Goal: Task Accomplishment & Management: Use online tool/utility

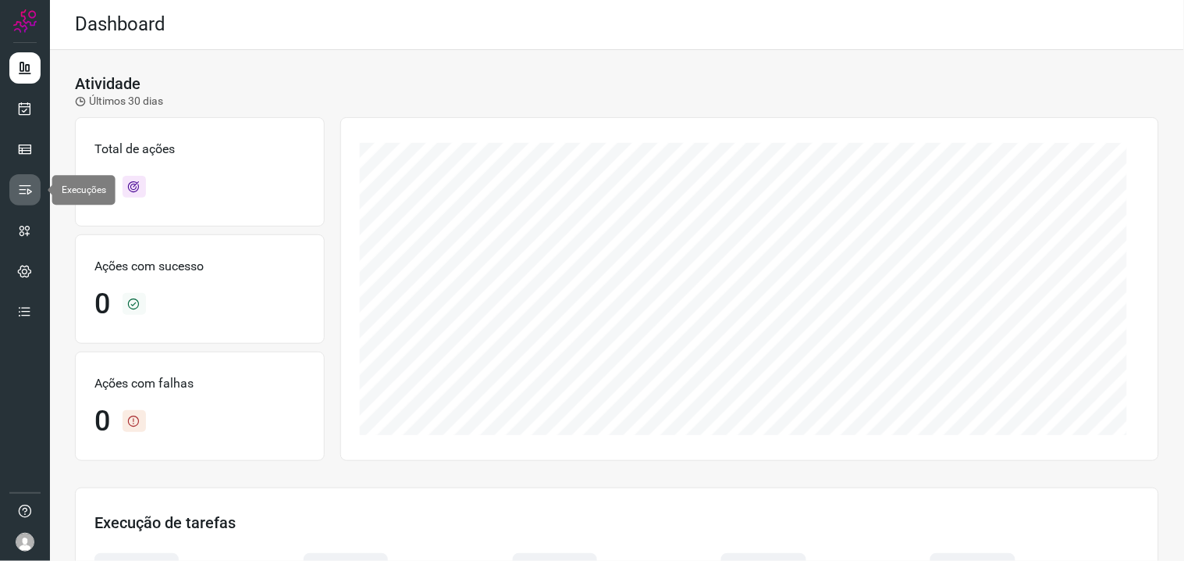
click at [23, 189] on icon at bounding box center [25, 190] width 16 height 16
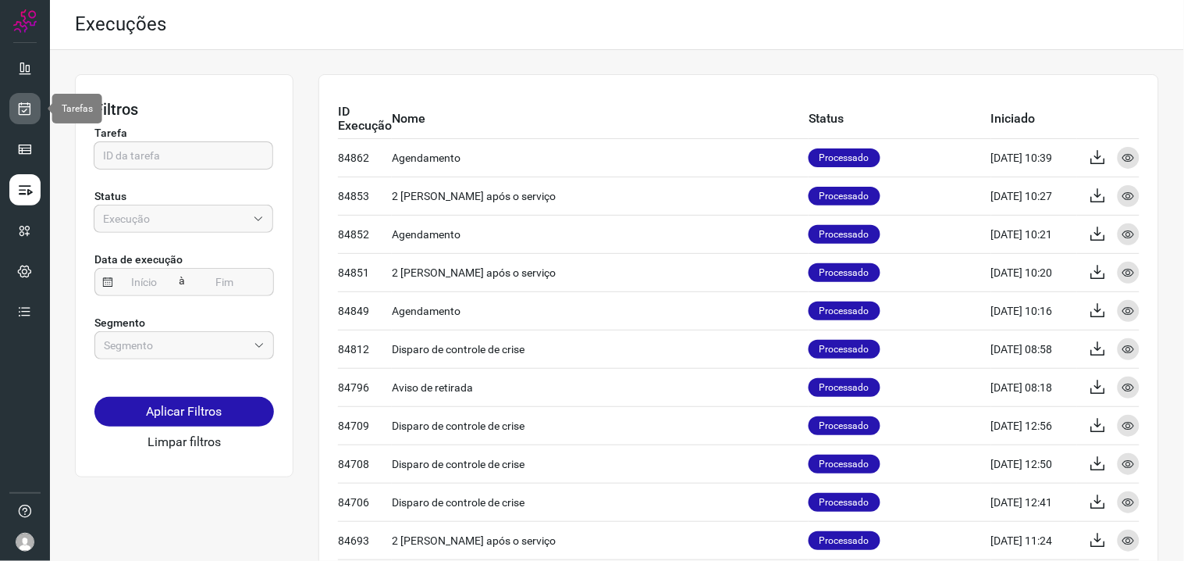
click at [23, 102] on icon at bounding box center [25, 109] width 16 height 16
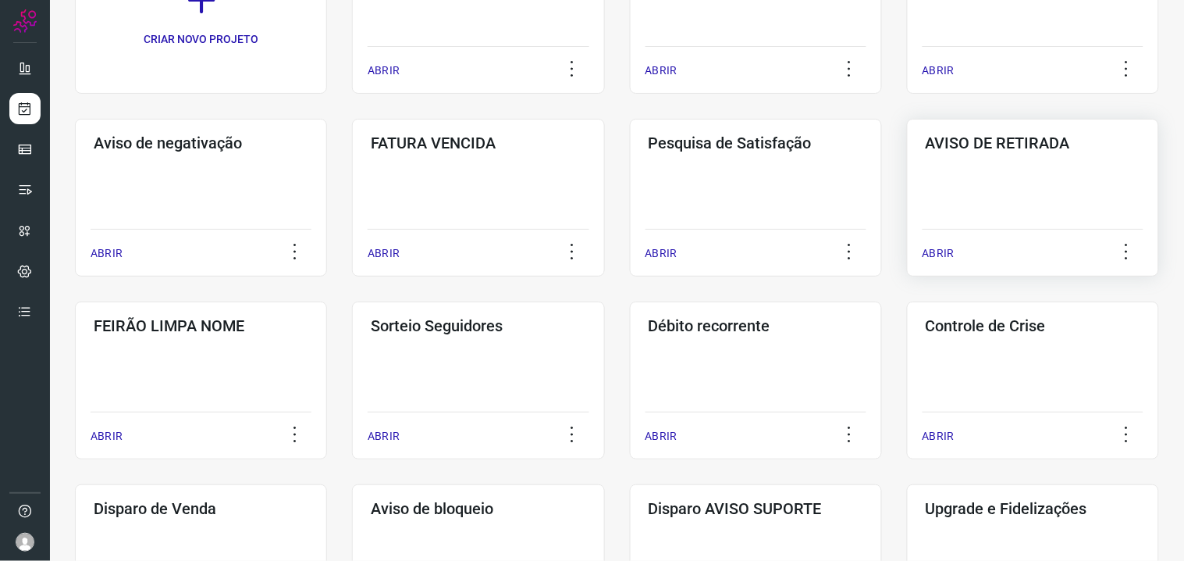
scroll to position [260, 0]
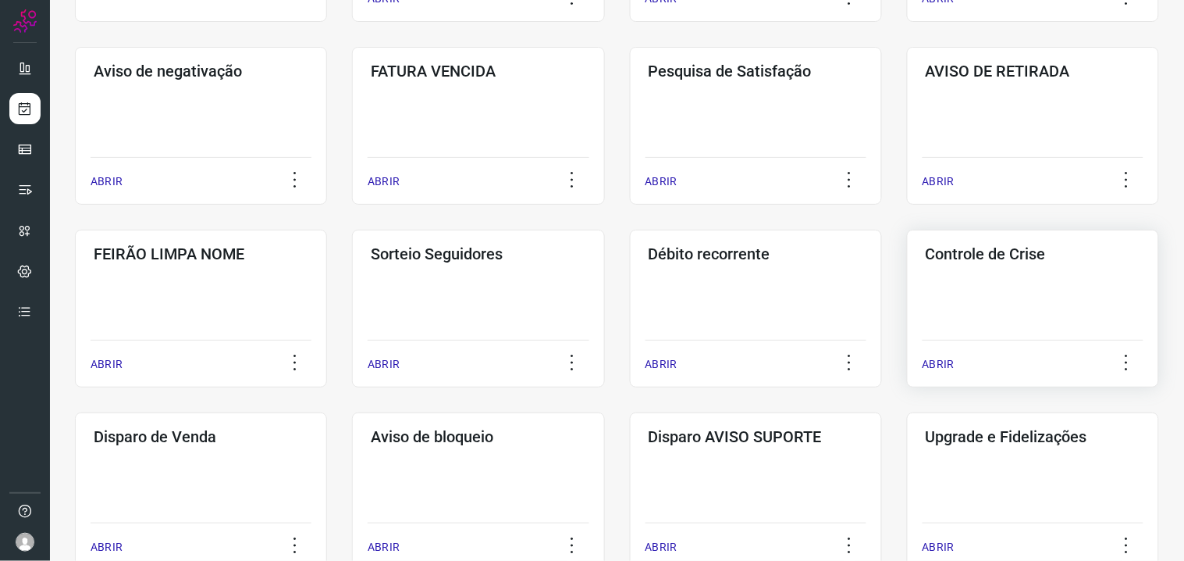
click at [995, 279] on div "Controle de Crise ABRIR" at bounding box center [1033, 309] width 252 height 158
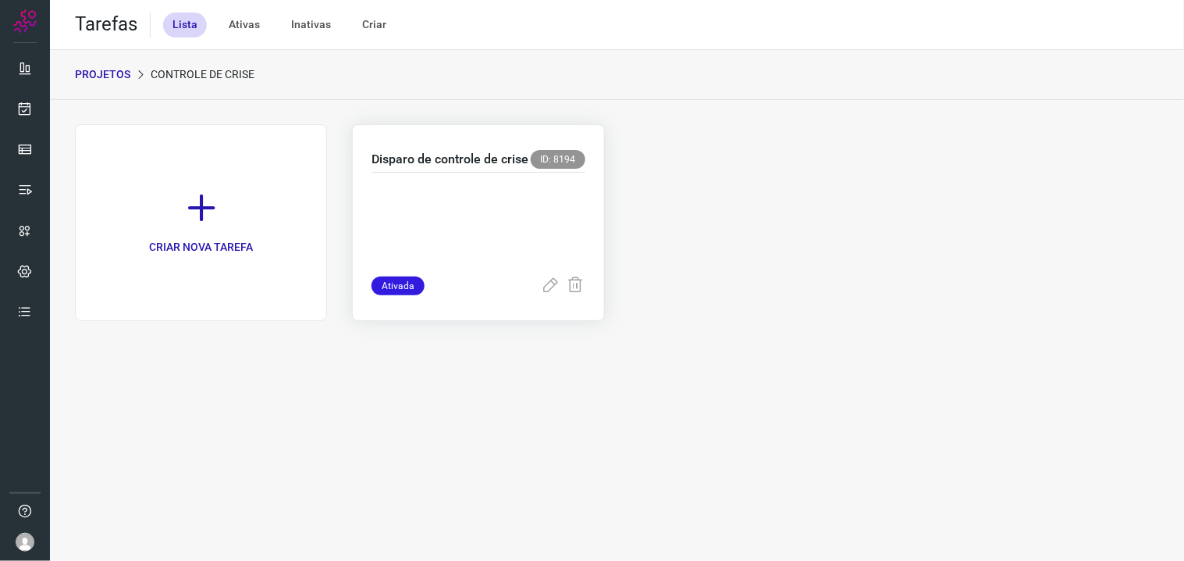
click at [453, 201] on p at bounding box center [478, 221] width 213 height 78
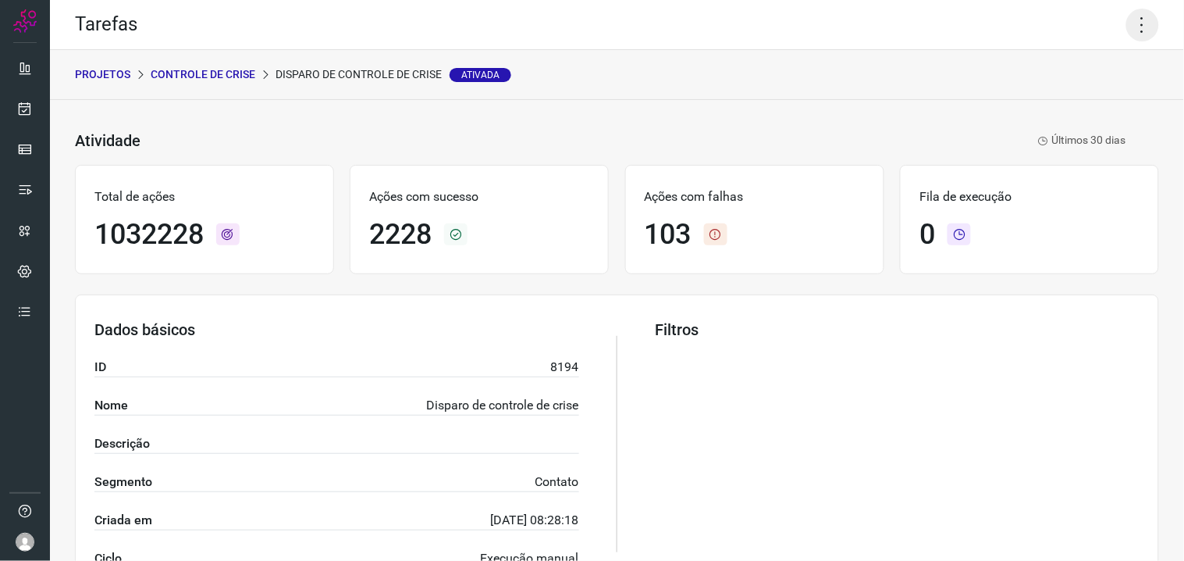
click at [1137, 27] on icon at bounding box center [1142, 25] width 33 height 33
click at [1070, 112] on li "Executar" at bounding box center [1075, 101] width 142 height 25
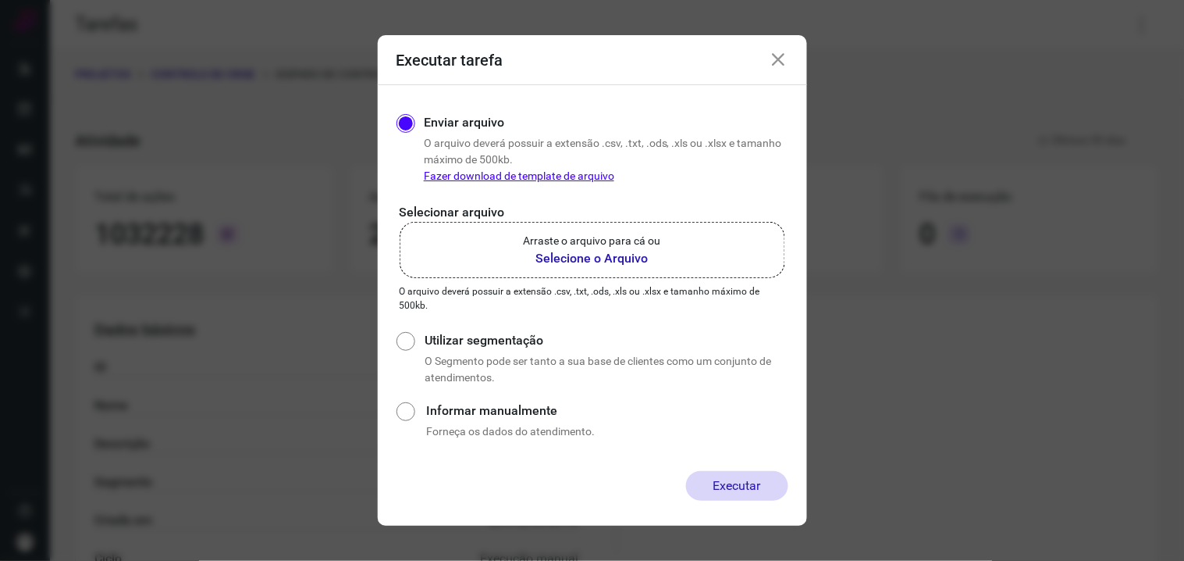
click at [579, 250] on b "Selecione o Arquivo" at bounding box center [592, 258] width 137 height 19
click at [0, 0] on input "Arraste o arquivo para cá ou Selecione o Arquivo" at bounding box center [0, 0] width 0 height 0
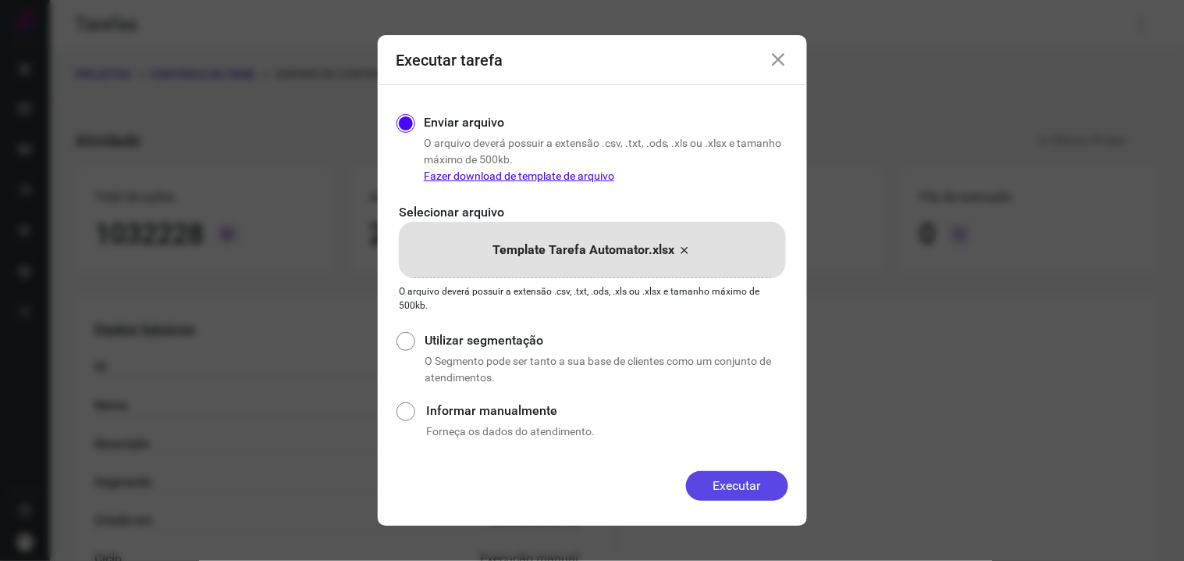
click at [750, 488] on button "Executar" at bounding box center [737, 486] width 102 height 30
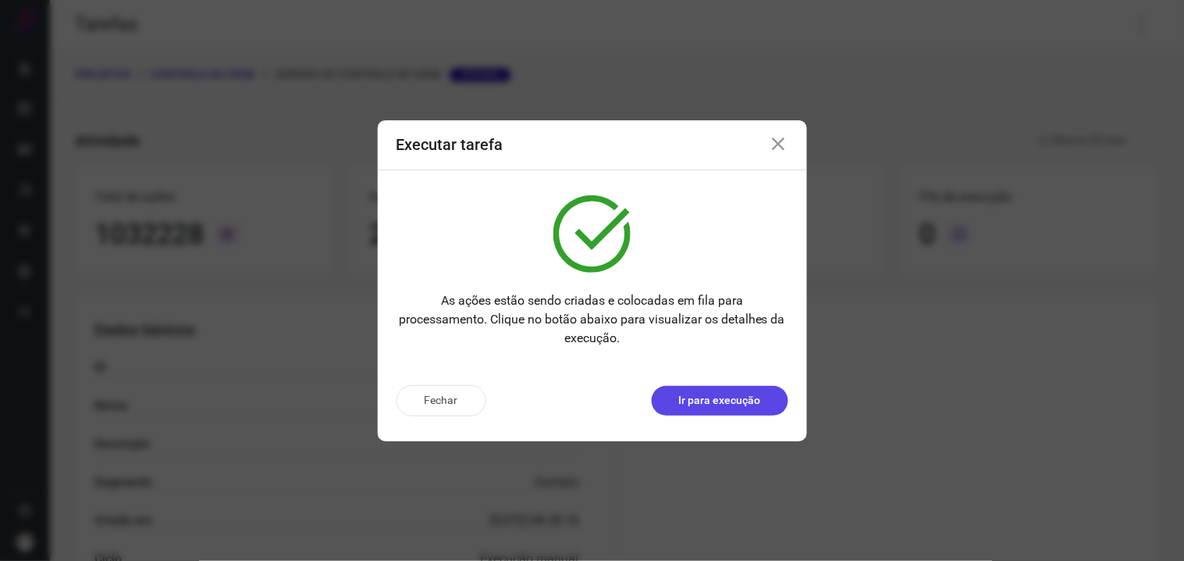
click at [726, 404] on p "Ir para execução" at bounding box center [720, 400] width 82 height 16
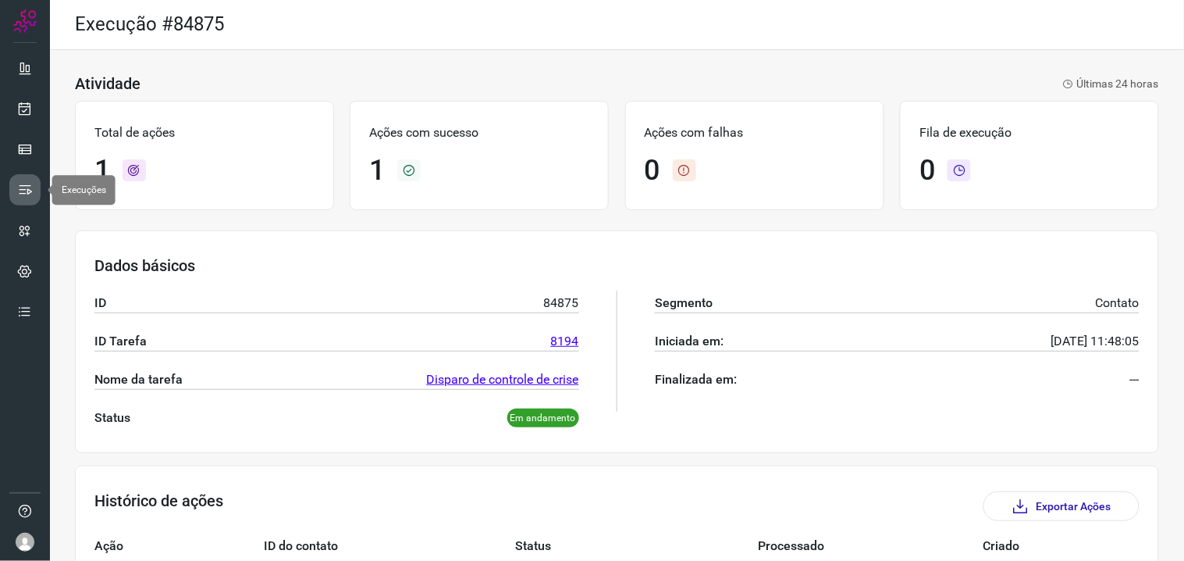
click at [30, 191] on icon at bounding box center [25, 190] width 16 height 16
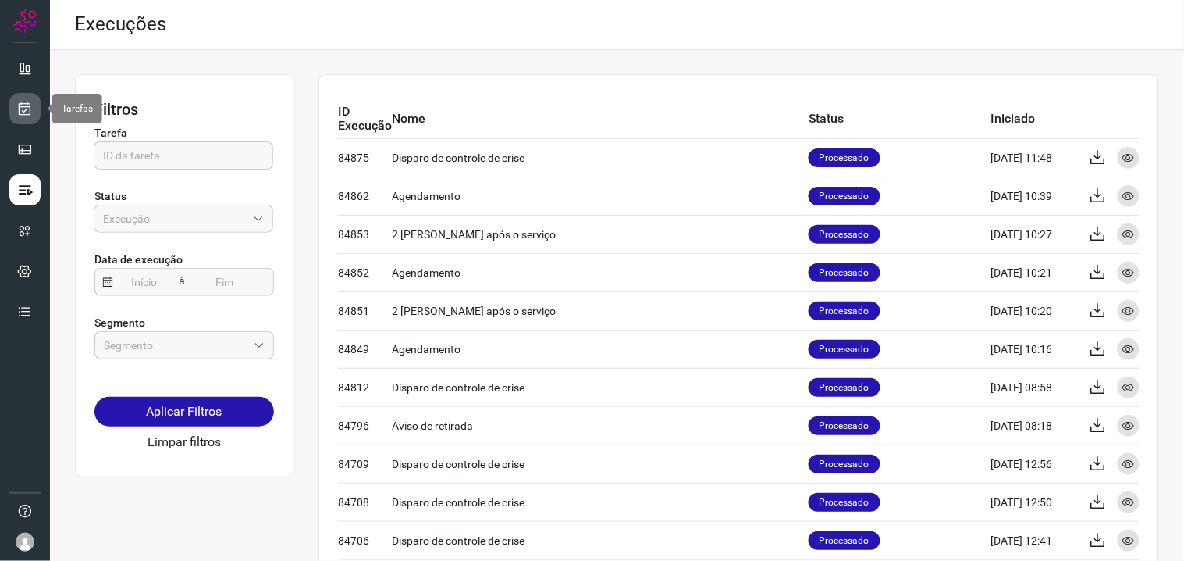
click at [32, 111] on icon at bounding box center [25, 109] width 16 height 16
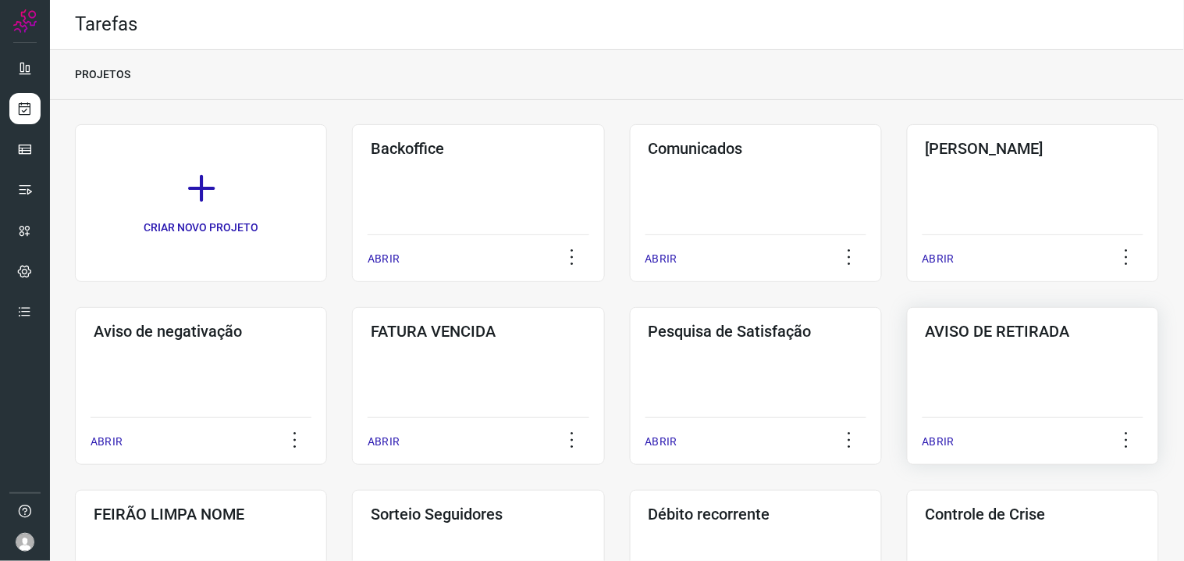
click at [977, 373] on div "AVISO DE RETIRADA ABRIR" at bounding box center [1033, 386] width 252 height 158
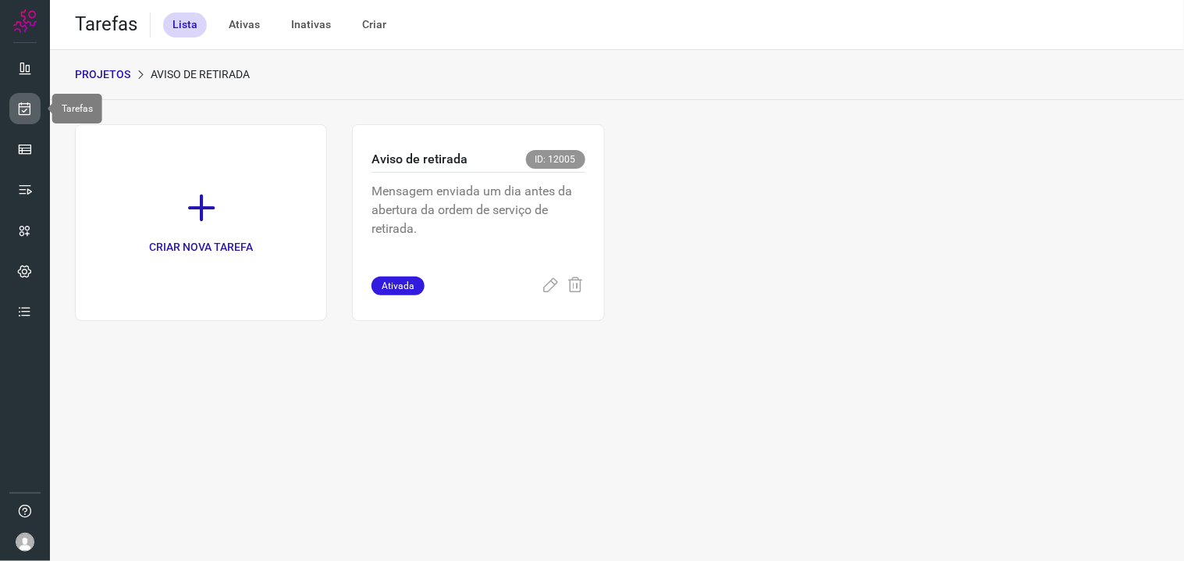
click at [20, 97] on link at bounding box center [24, 108] width 31 height 31
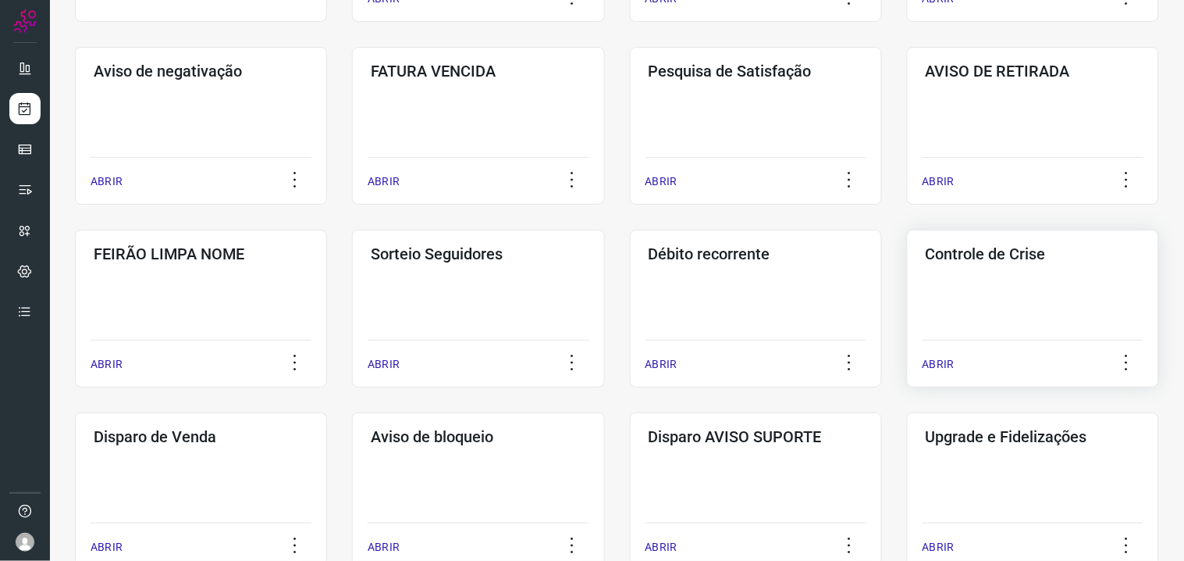
click at [974, 276] on div "Controle de Crise ABRIR" at bounding box center [1033, 309] width 252 height 158
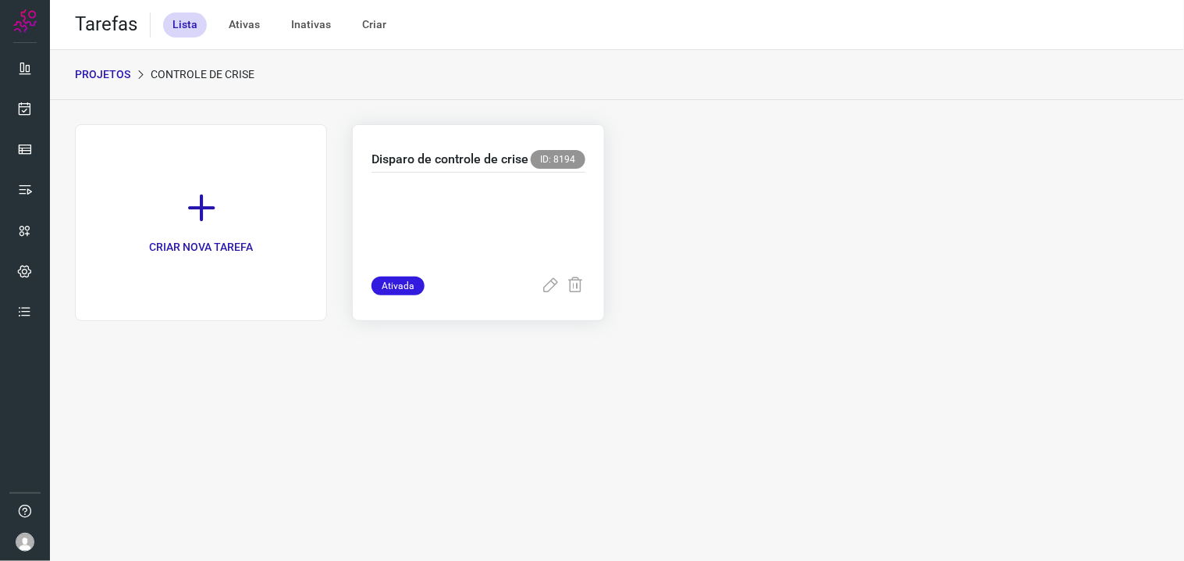
click at [455, 215] on p at bounding box center [478, 221] width 213 height 78
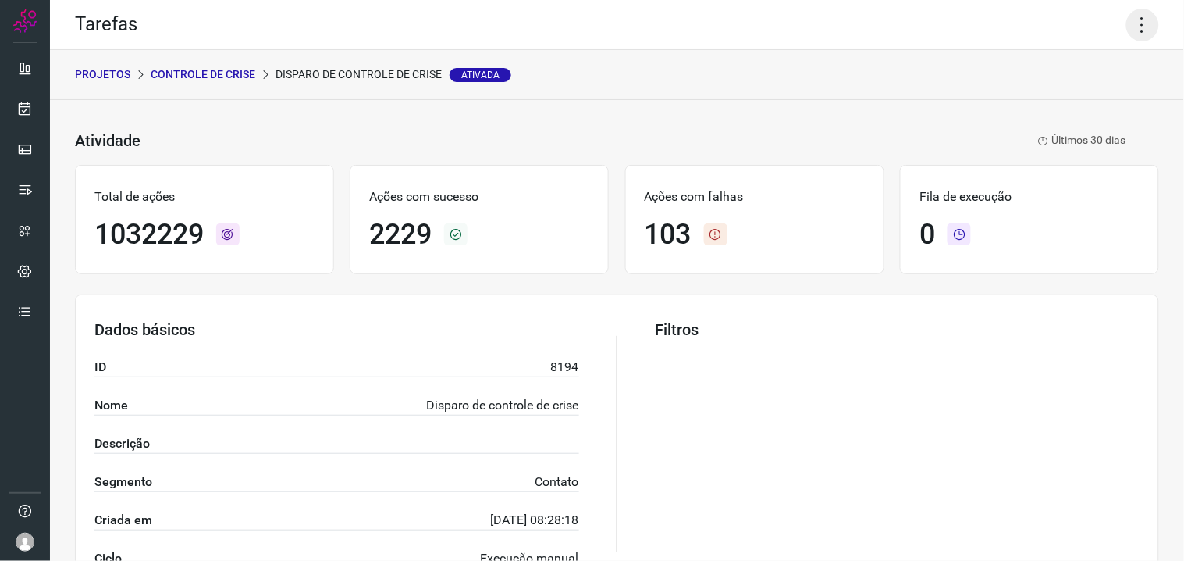
click at [1134, 19] on icon at bounding box center [1142, 25] width 33 height 33
click at [1073, 108] on li "Executar" at bounding box center [1075, 101] width 142 height 25
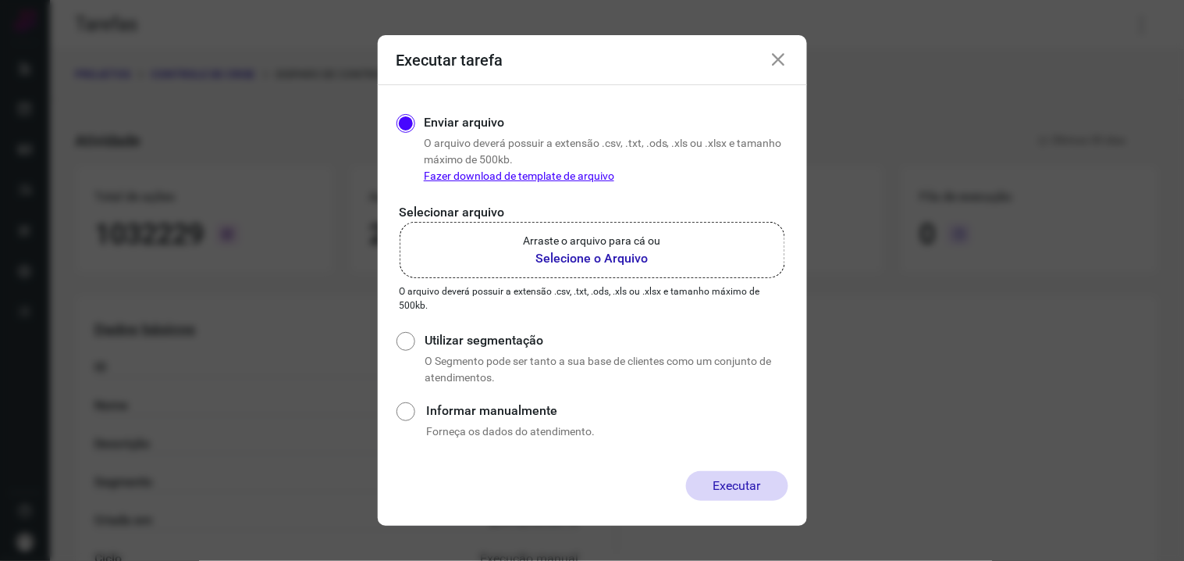
click at [606, 251] on b "Selecione o Arquivo" at bounding box center [592, 258] width 137 height 19
click at [0, 0] on input "Arraste o arquivo para cá ou Selecione o Arquivo" at bounding box center [0, 0] width 0 height 0
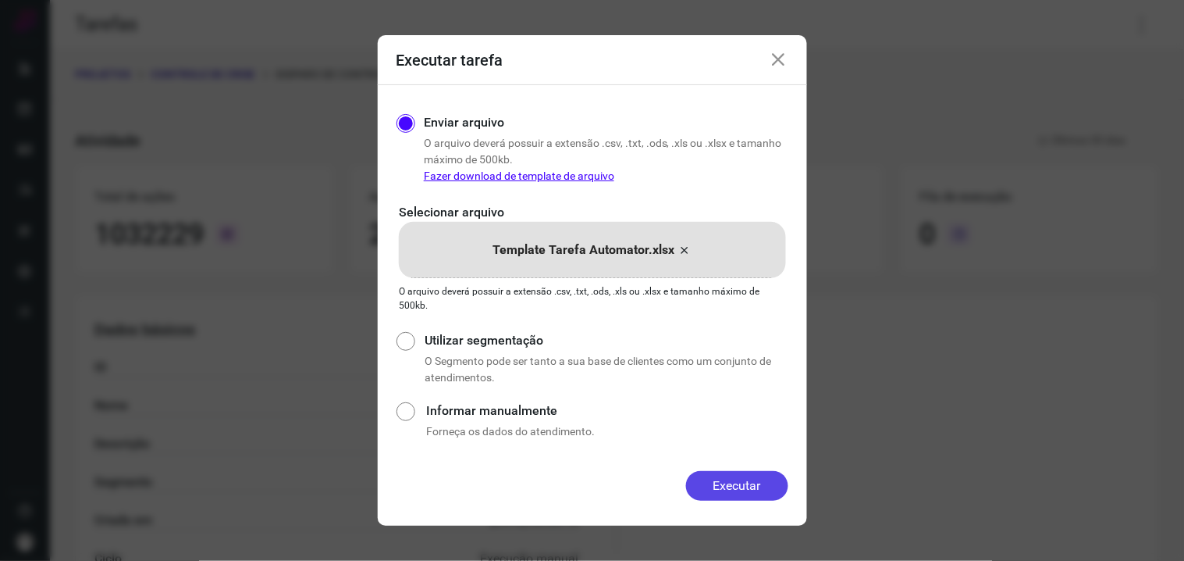
click at [726, 484] on button "Executar" at bounding box center [737, 486] width 102 height 30
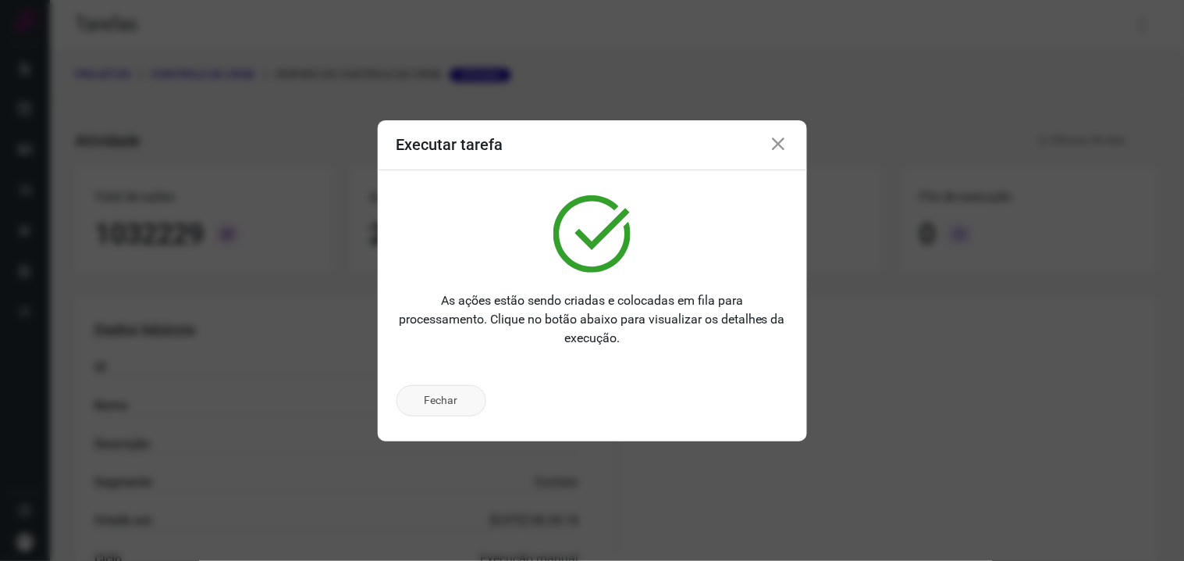
click at [435, 404] on button "Fechar" at bounding box center [442, 400] width 90 height 31
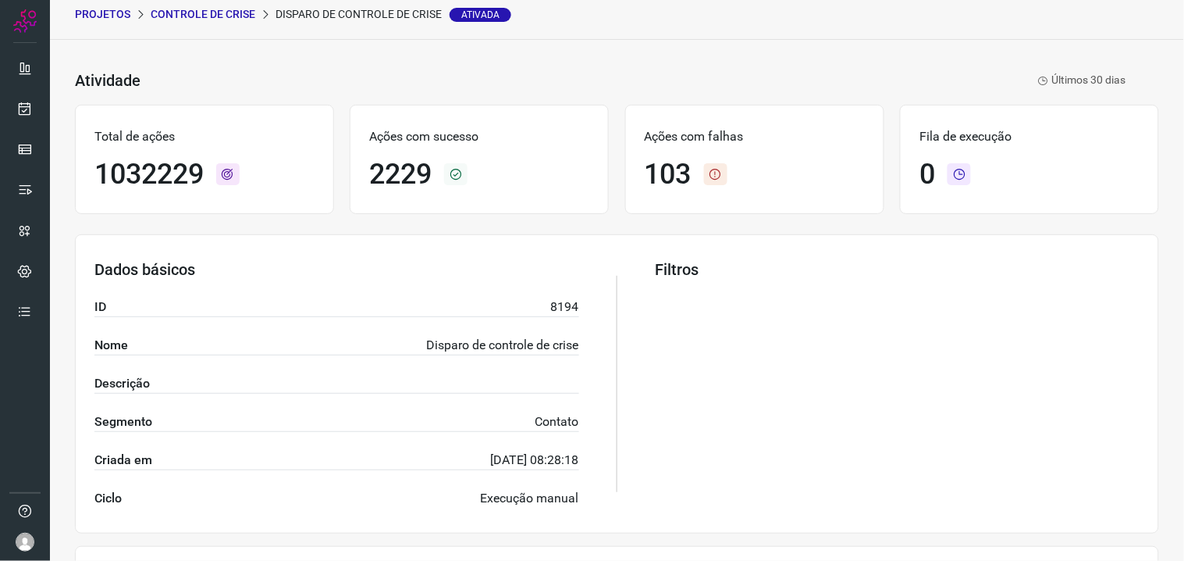
scroll to position [433, 0]
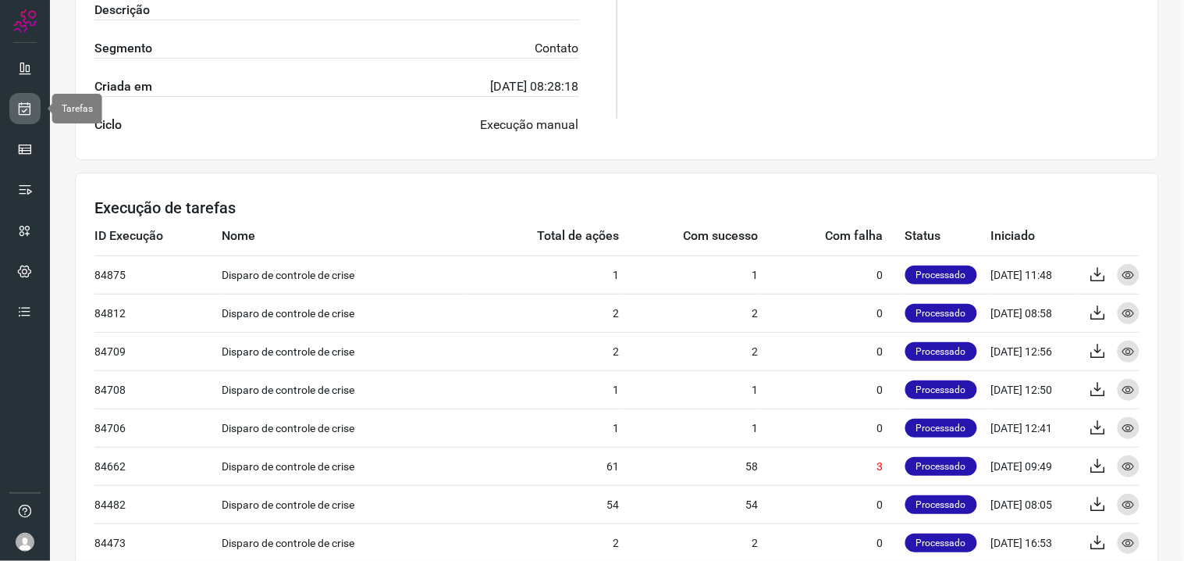
click at [34, 107] on link at bounding box center [24, 108] width 31 height 31
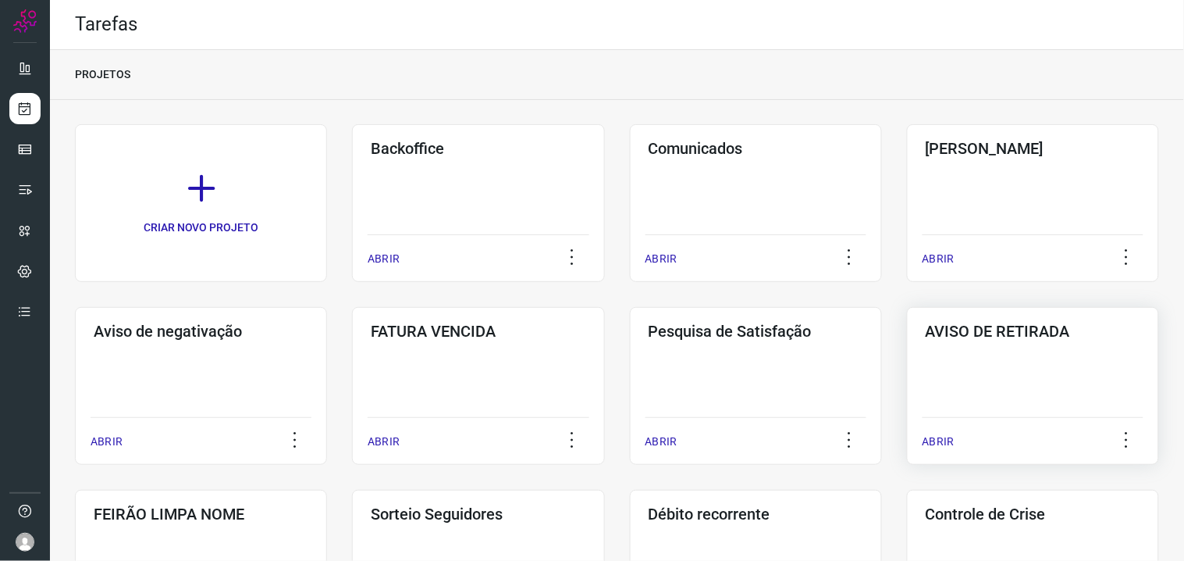
click at [980, 373] on div "AVISO DE RETIRADA ABRIR" at bounding box center [1033, 386] width 252 height 158
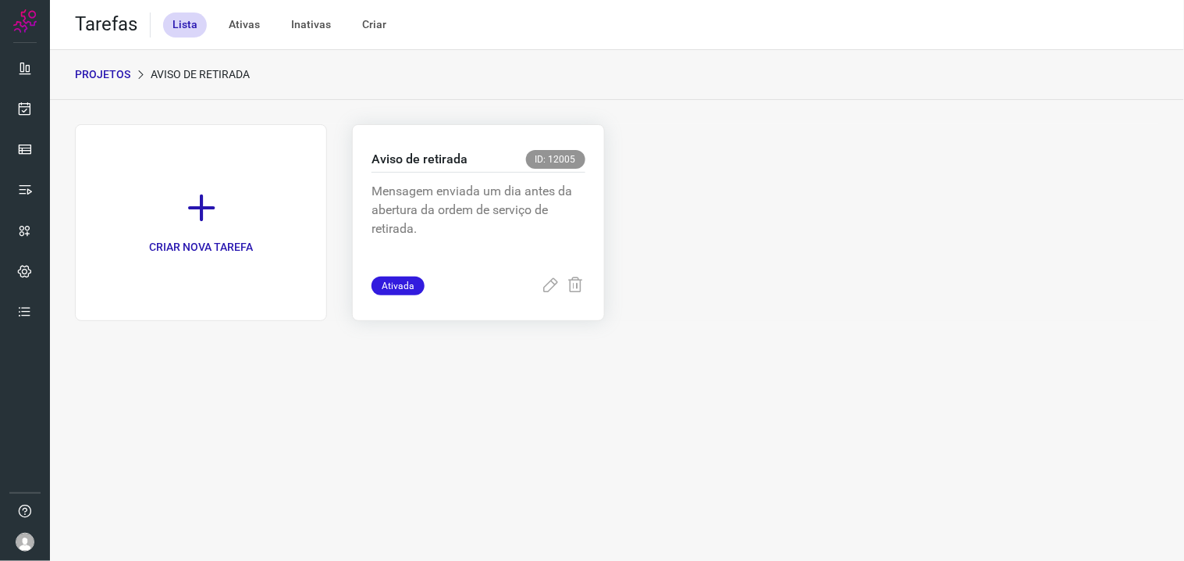
click at [456, 236] on p "Mensagem enviada um dia antes da abertura da ordem de serviço de retirada." at bounding box center [478, 221] width 213 height 78
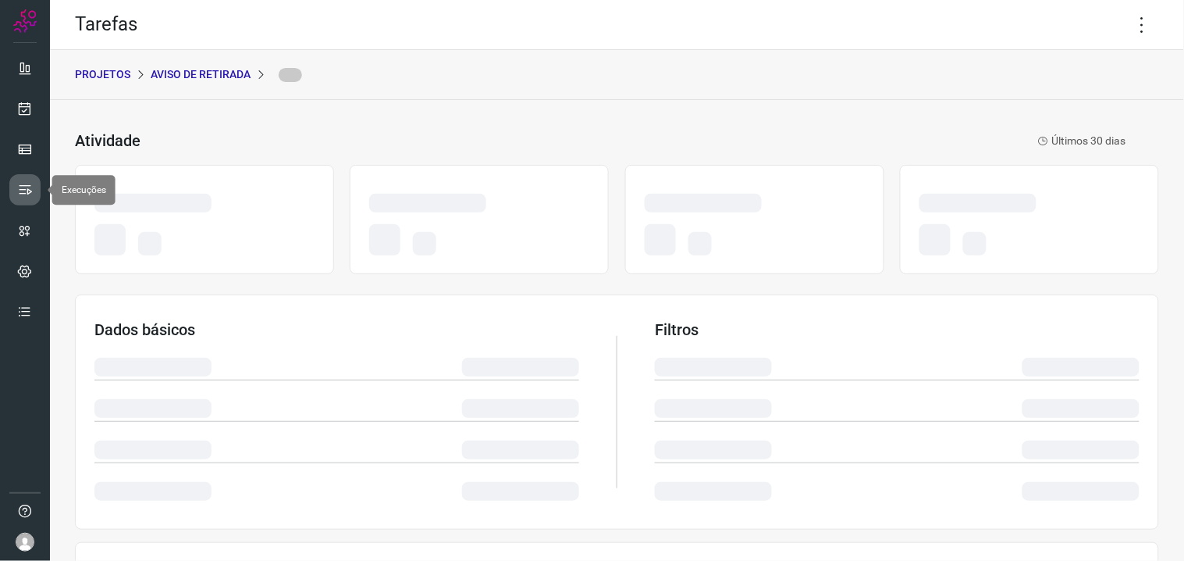
click at [16, 196] on link at bounding box center [24, 189] width 31 height 31
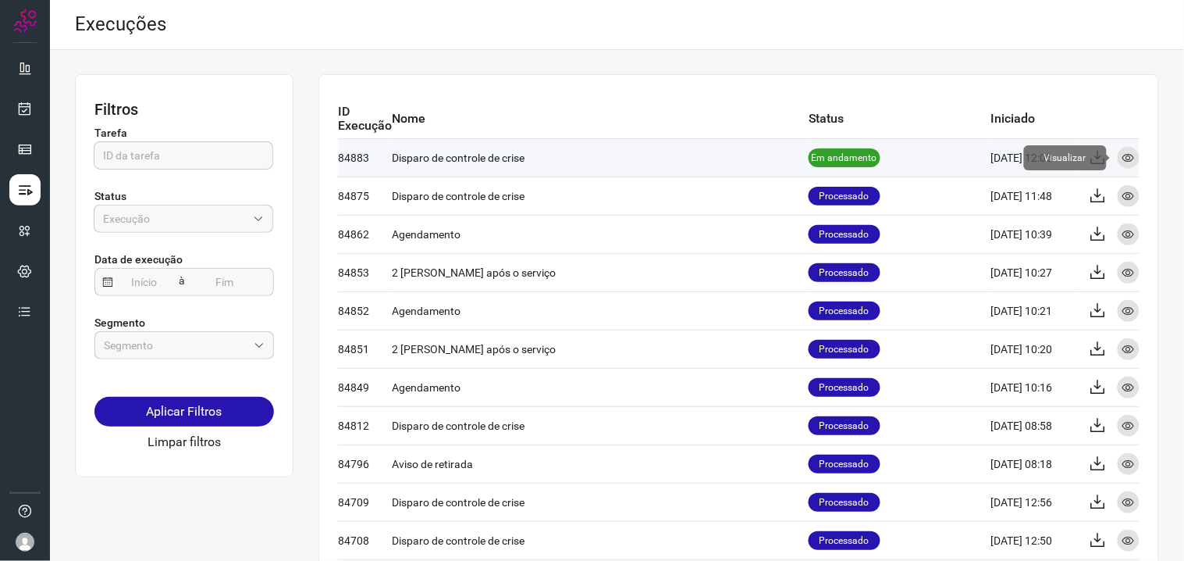
click at [1123, 156] on icon at bounding box center [1129, 157] width 12 height 12
